Goal: Information Seeking & Learning: Learn about a topic

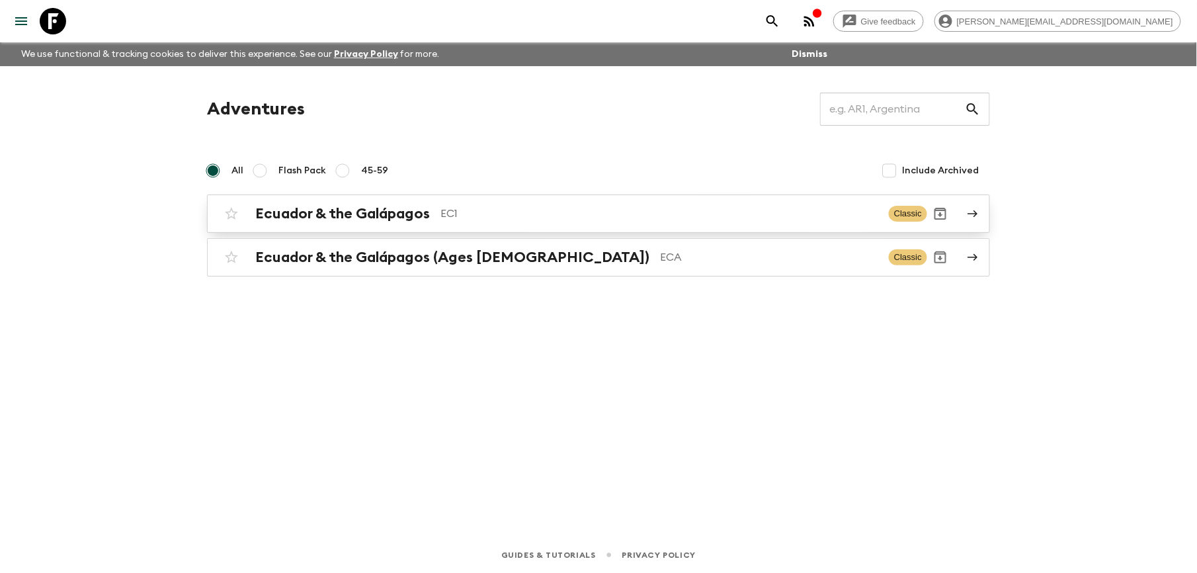
click at [400, 212] on h2 "Ecuador & the Galápagos" at bounding box center [342, 213] width 175 height 17
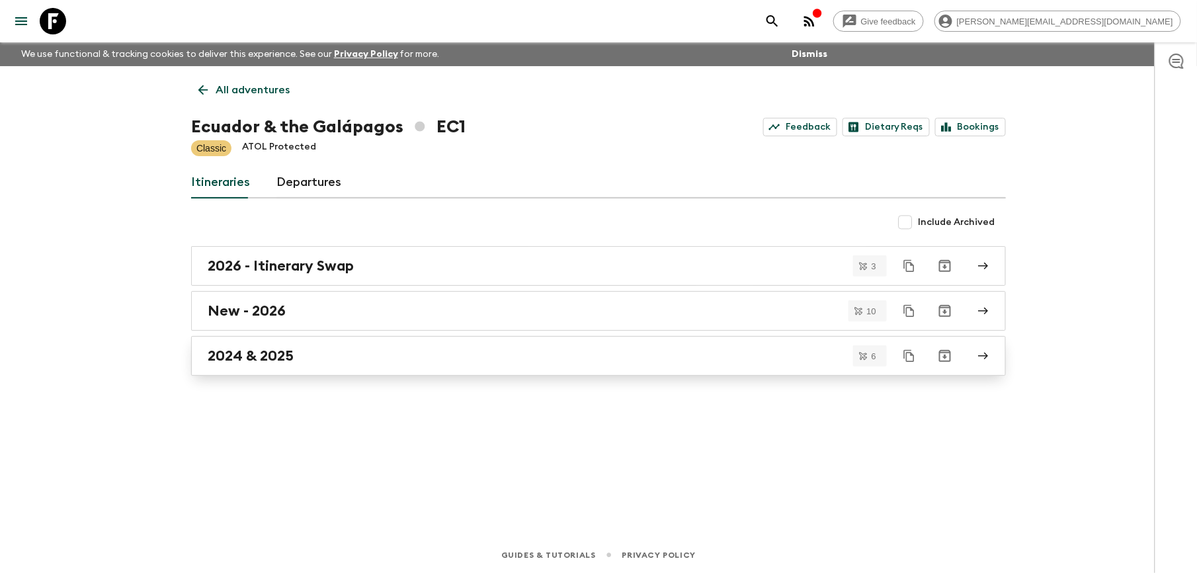
click at [259, 347] on link "2024 & 2025" at bounding box center [598, 356] width 815 height 40
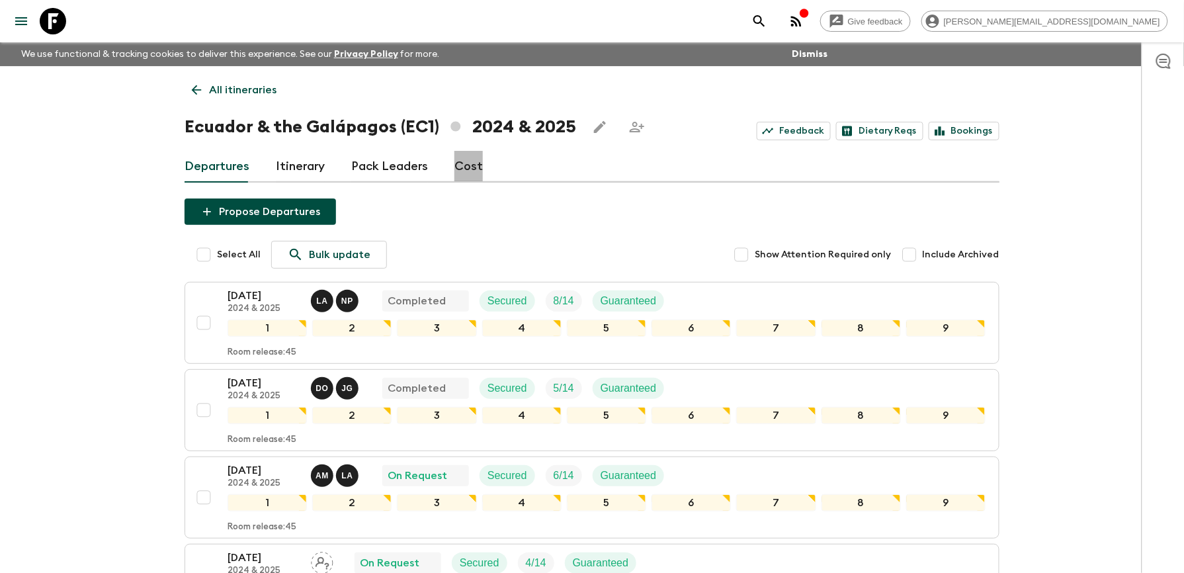
drag, startPoint x: 468, startPoint y: 165, endPoint x: 464, endPoint y: 114, distance: 51.1
click at [468, 165] on link "Cost" at bounding box center [468, 167] width 28 height 32
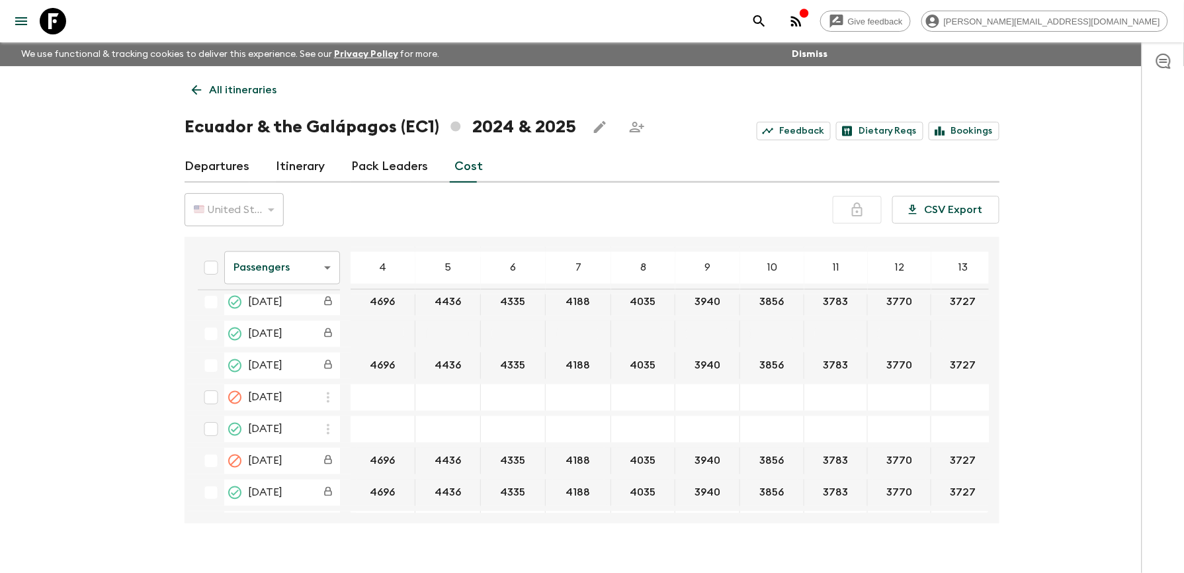
scroll to position [2733, 0]
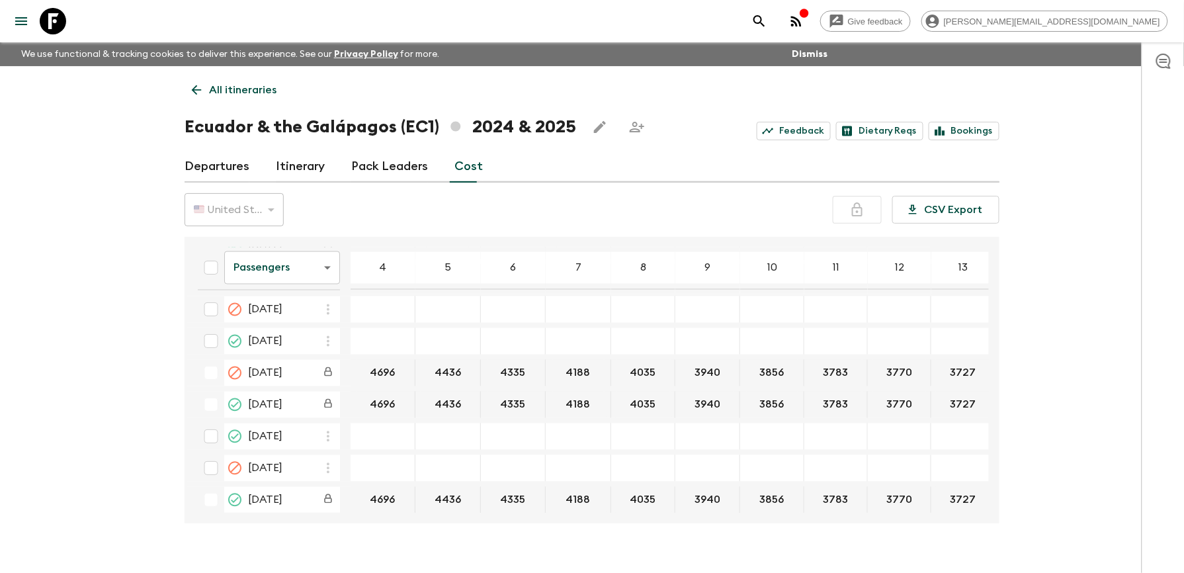
click at [312, 156] on link "Itinerary" at bounding box center [300, 167] width 49 height 32
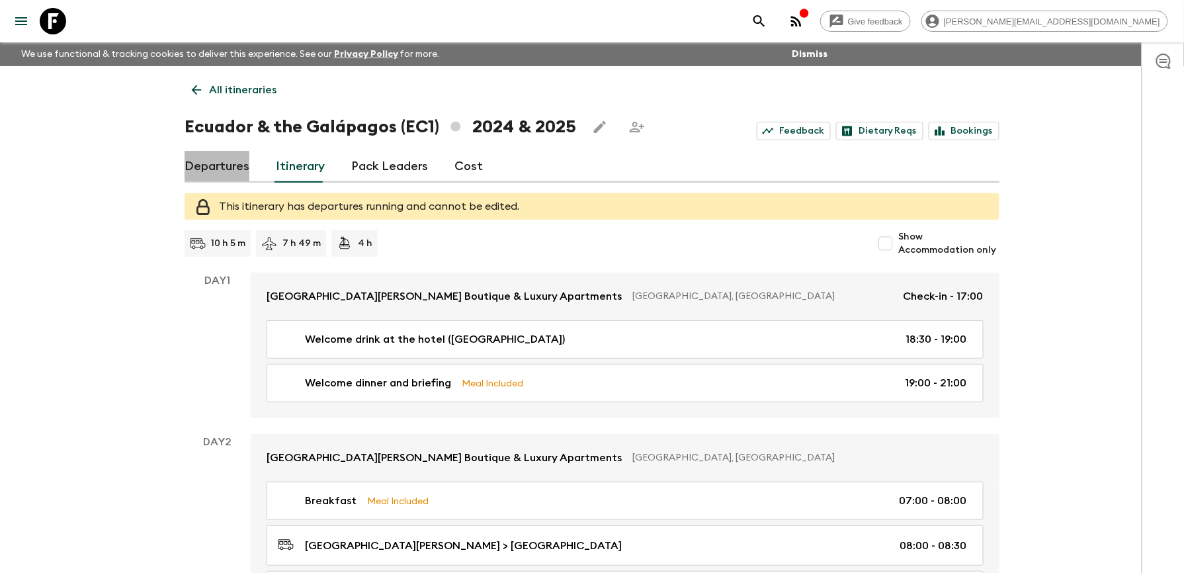
click at [213, 173] on link "Departures" at bounding box center [216, 167] width 65 height 32
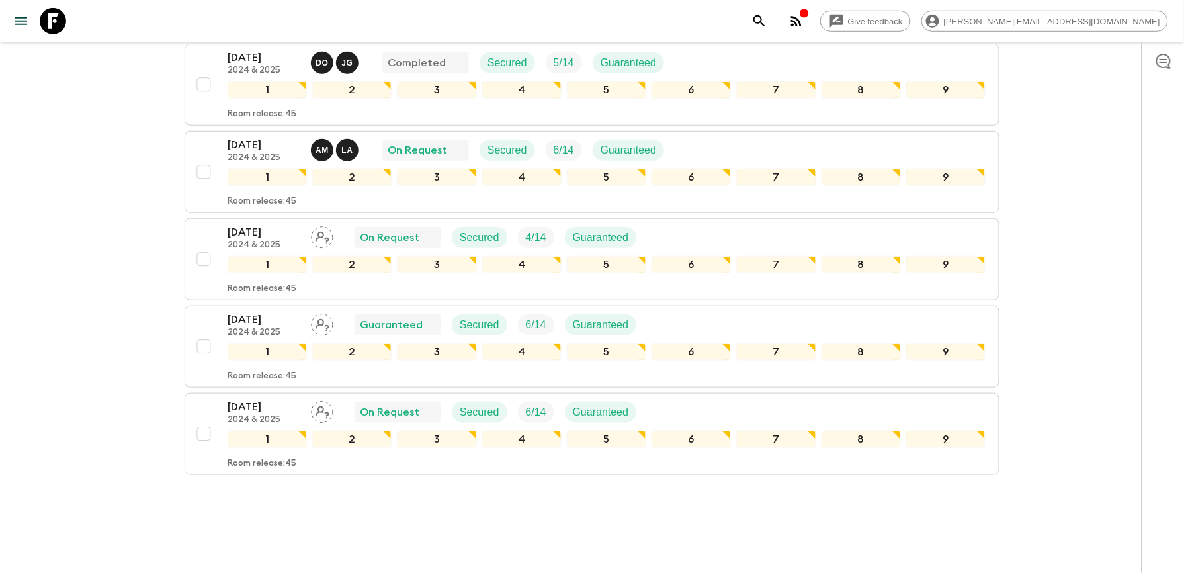
scroll to position [352, 0]
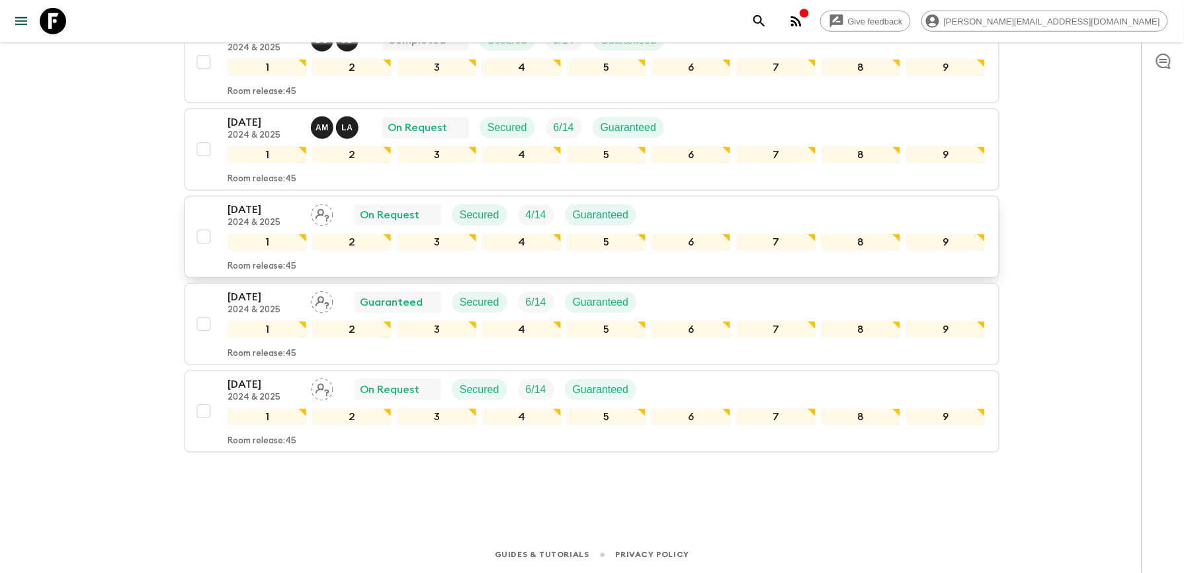
click at [268, 212] on p "[DATE]" at bounding box center [263, 210] width 73 height 16
